Goal: Navigation & Orientation: Find specific page/section

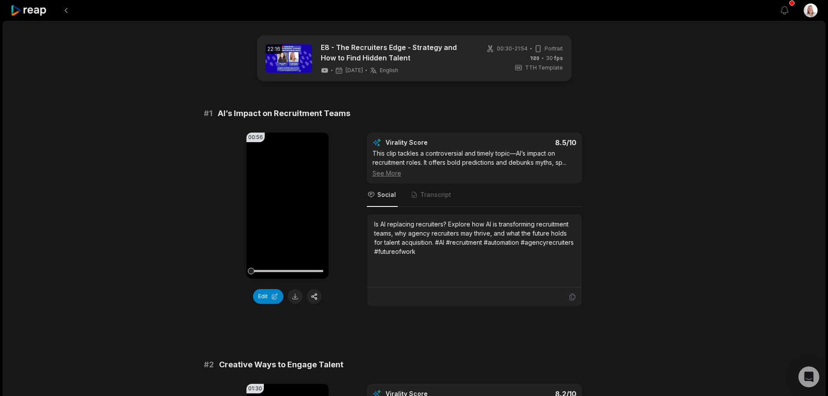
click at [36, 13] on icon at bounding box center [28, 11] width 37 height 12
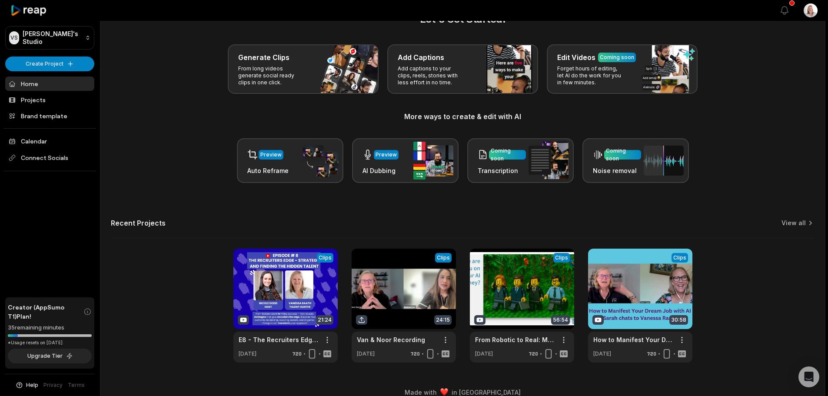
scroll to position [38, 0]
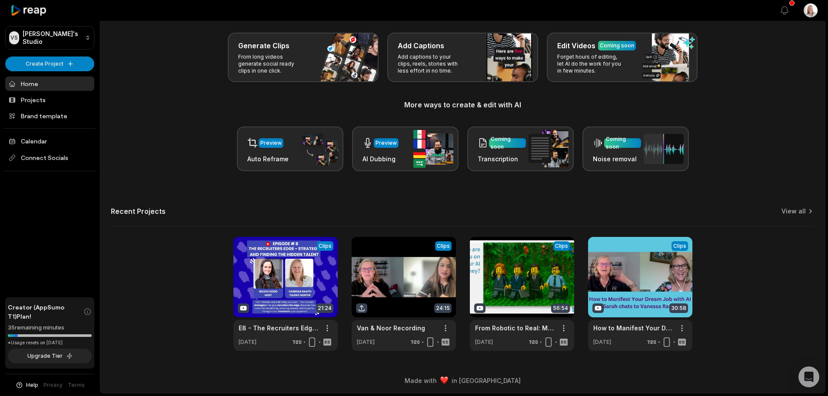
click at [381, 203] on div "Let's Get Started! Generate Clips From long videos generate social ready clips …" at bounding box center [462, 175] width 724 height 351
click at [40, 140] on link "Calendar" at bounding box center [49, 141] width 89 height 14
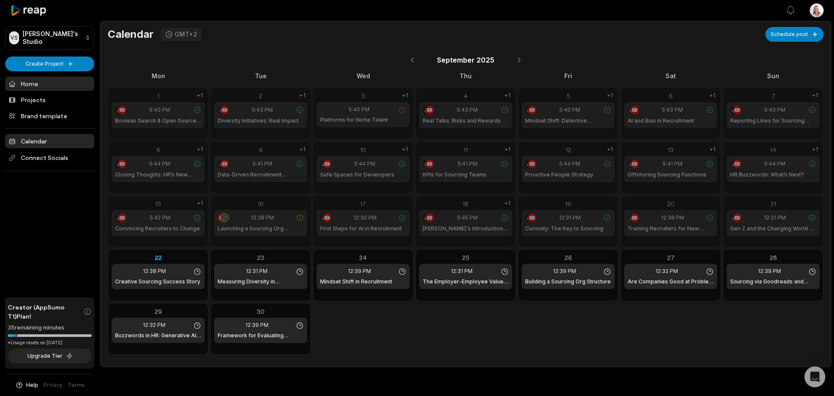
click at [31, 85] on link "Home" at bounding box center [49, 83] width 89 height 14
